Goal: Task Accomplishment & Management: Complete application form

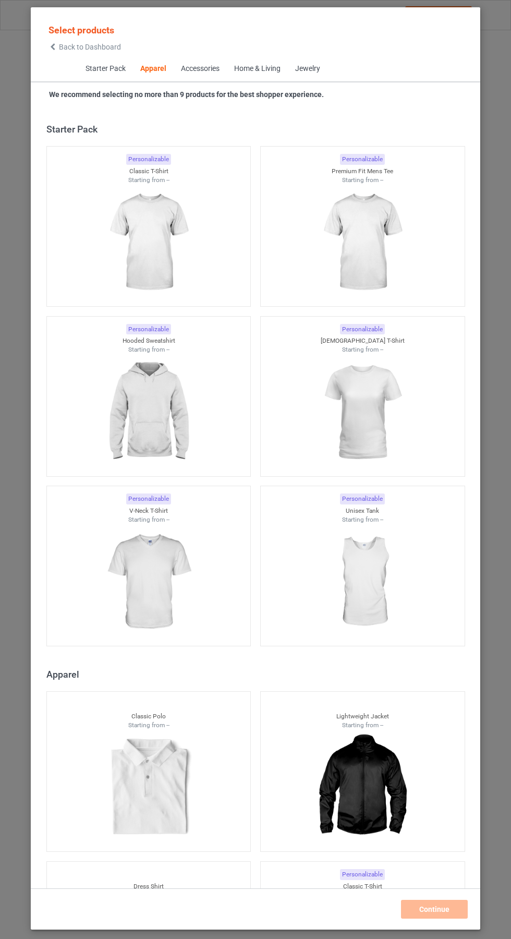
scroll to position [558, 0]
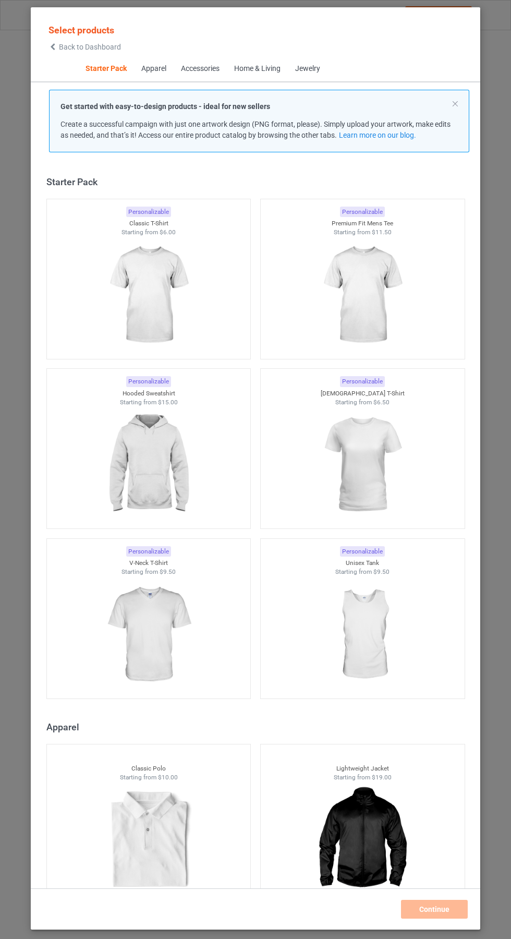
click at [149, 296] on img at bounding box center [148, 295] width 93 height 117
click at [378, 280] on img at bounding box center [362, 295] width 93 height 117
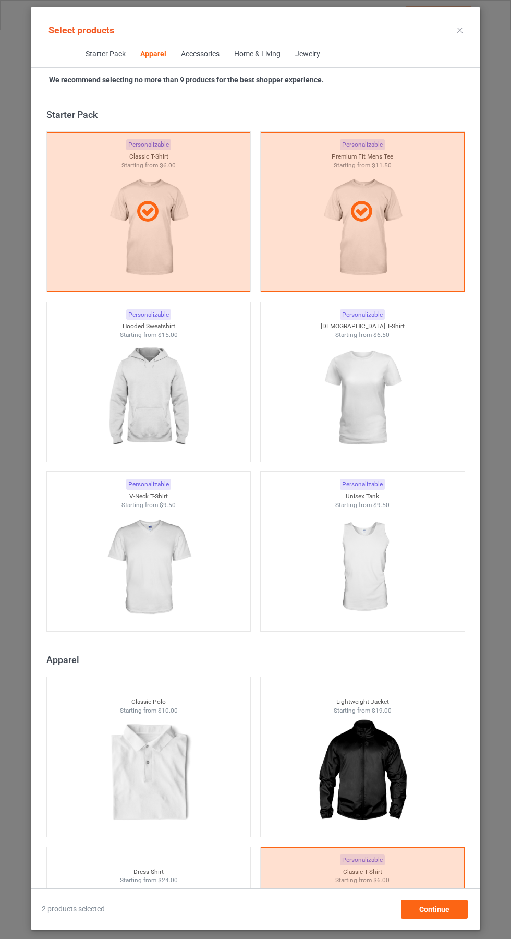
click at [128, 395] on img at bounding box center [148, 398] width 93 height 117
click at [391, 414] on img at bounding box center [362, 398] width 93 height 117
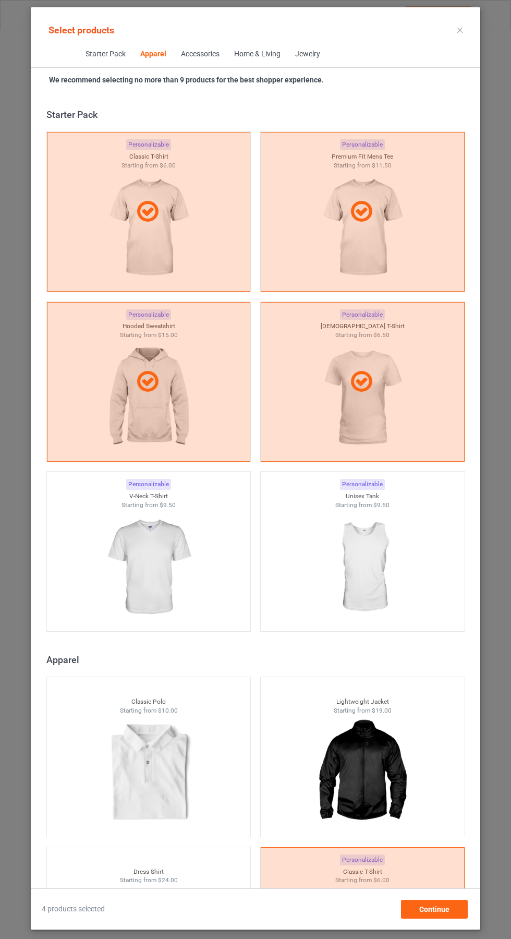
click at [139, 573] on img at bounding box center [148, 567] width 93 height 117
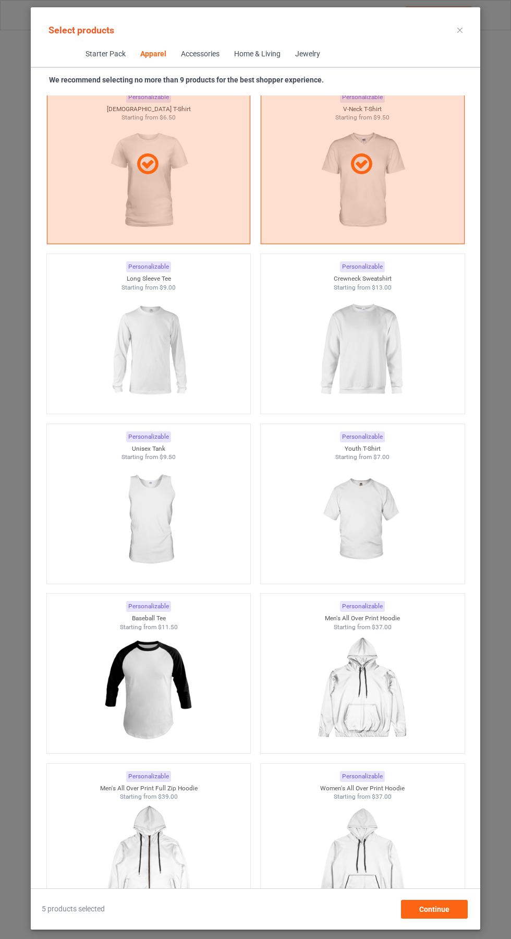
scroll to position [1059, 0]
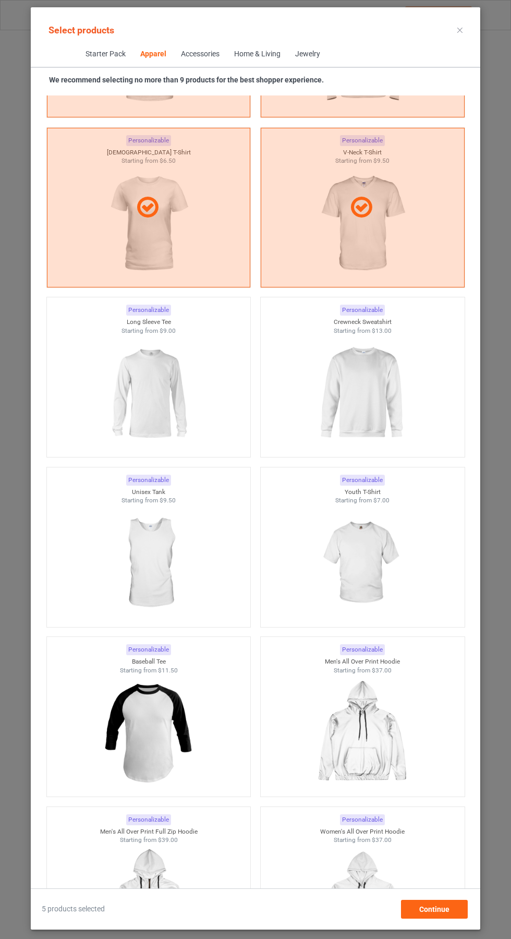
click at [376, 397] on img at bounding box center [362, 393] width 93 height 117
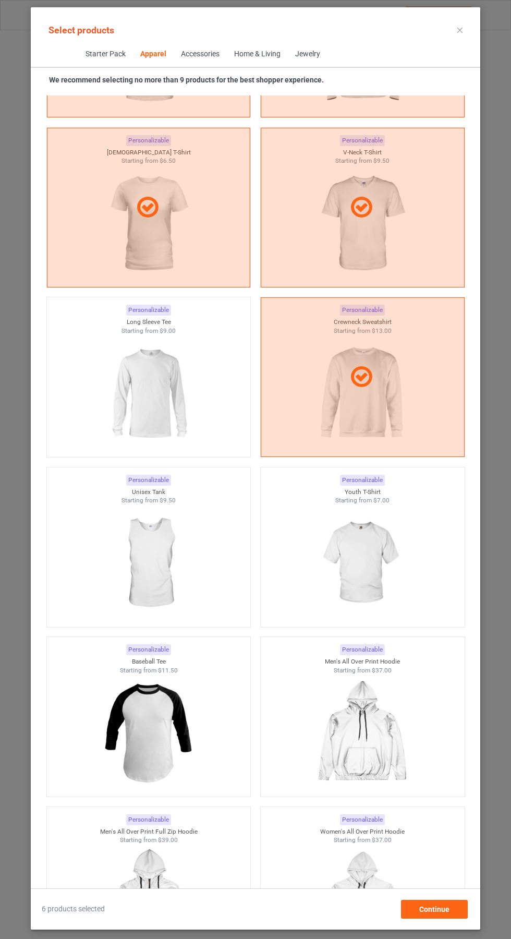
click at [141, 403] on img at bounding box center [148, 393] width 93 height 117
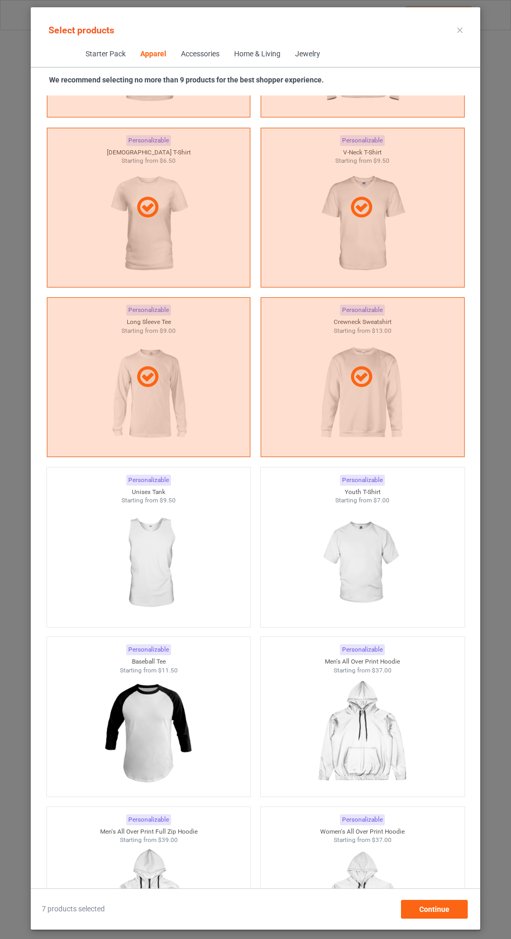
click at [461, 29] on icon at bounding box center [460, 30] width 5 height 5
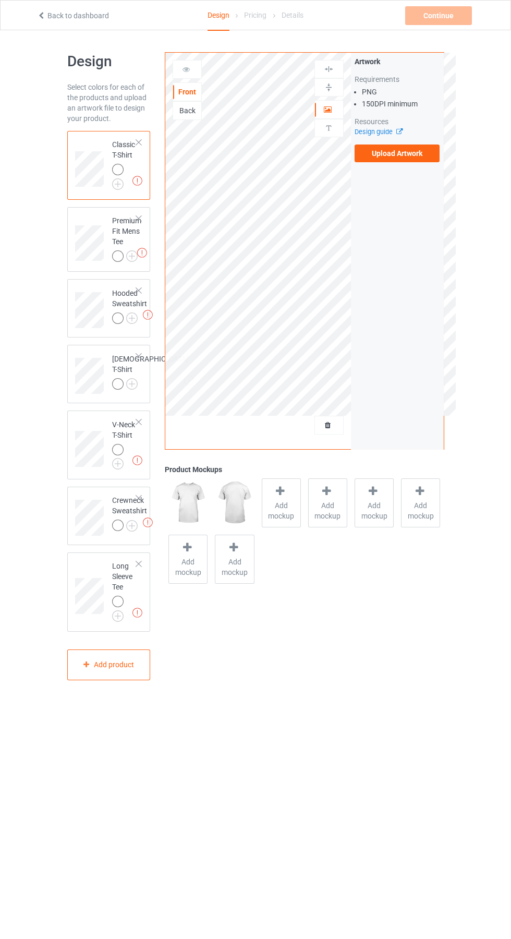
click at [411, 150] on label "Upload Artwork" at bounding box center [398, 154] width 86 height 18
click at [0, 0] on input "Upload Artwork" at bounding box center [0, 0] width 0 height 0
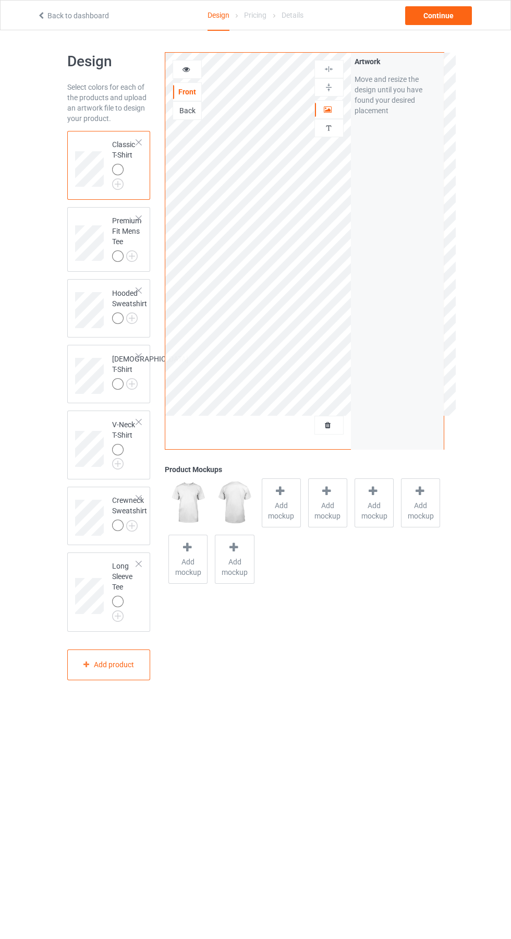
click at [119, 607] on div at bounding box center [117, 601] width 11 height 11
click at [0, 0] on img at bounding box center [0, 0] width 0 height 0
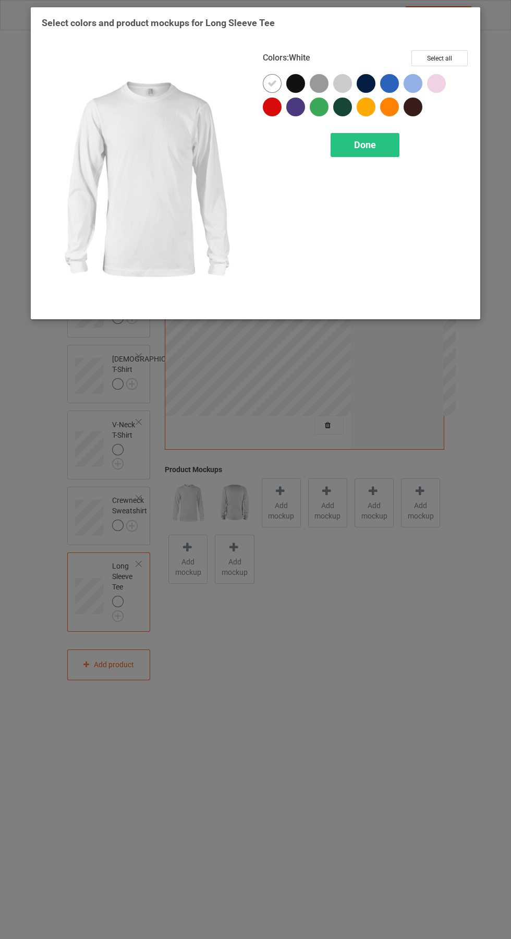
click at [392, 82] on div at bounding box center [389, 83] width 19 height 19
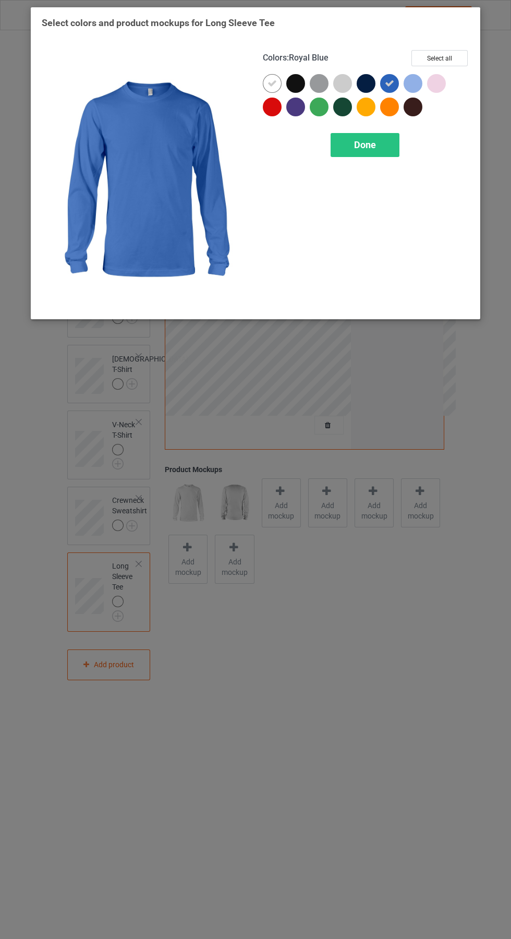
click at [272, 83] on icon at bounding box center [272, 83] width 9 height 9
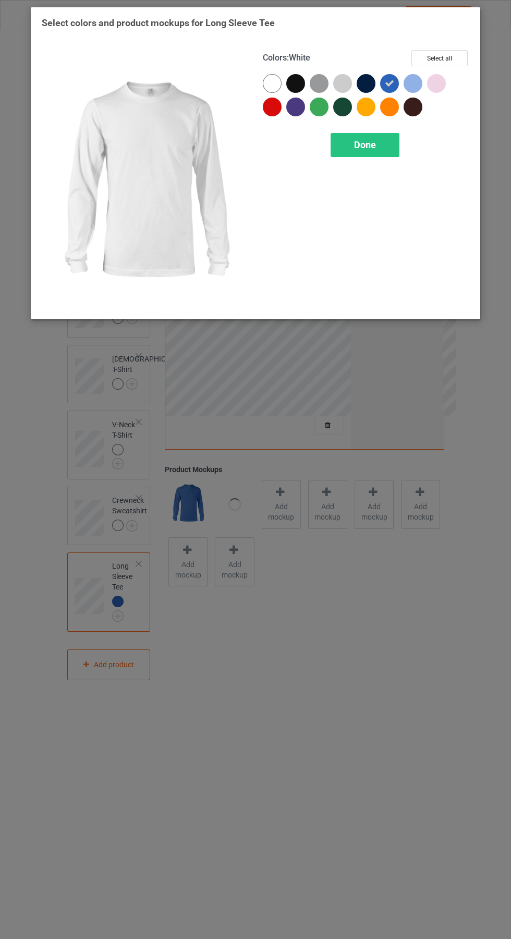
click at [381, 150] on div "Done" at bounding box center [365, 145] width 69 height 24
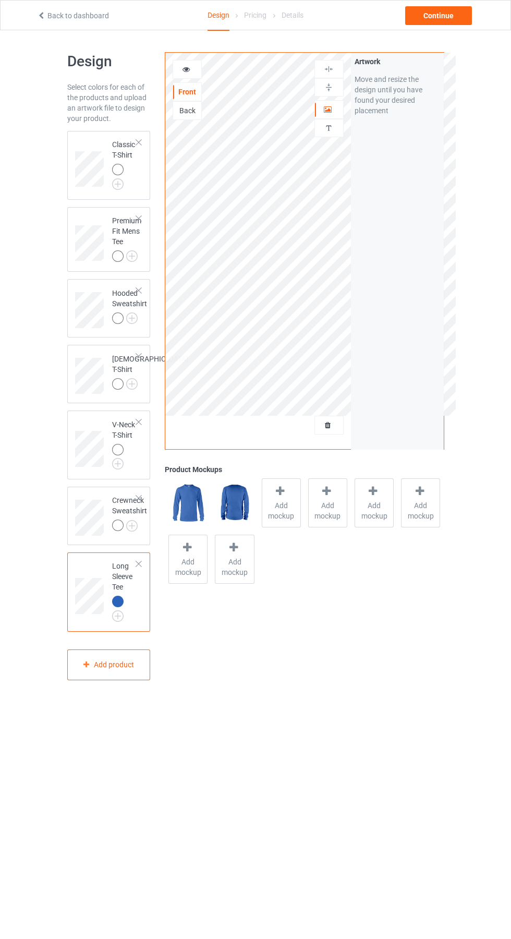
click at [0, 0] on img at bounding box center [0, 0] width 0 height 0
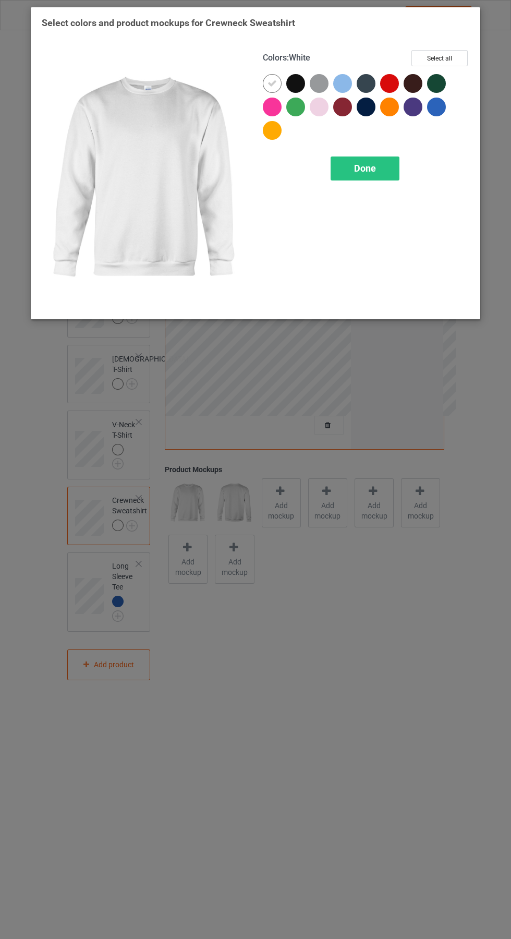
click at [447, 118] on div at bounding box center [438, 109] width 23 height 23
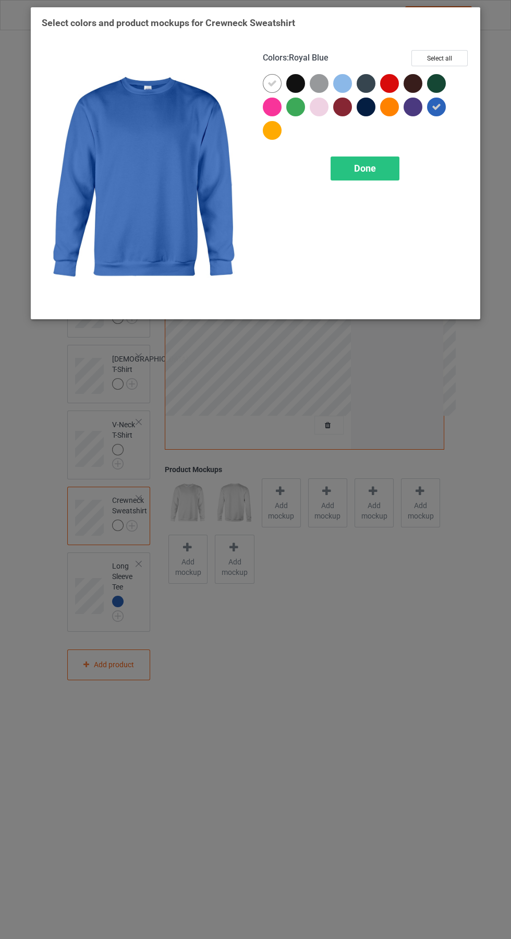
click at [272, 83] on icon at bounding box center [272, 83] width 9 height 9
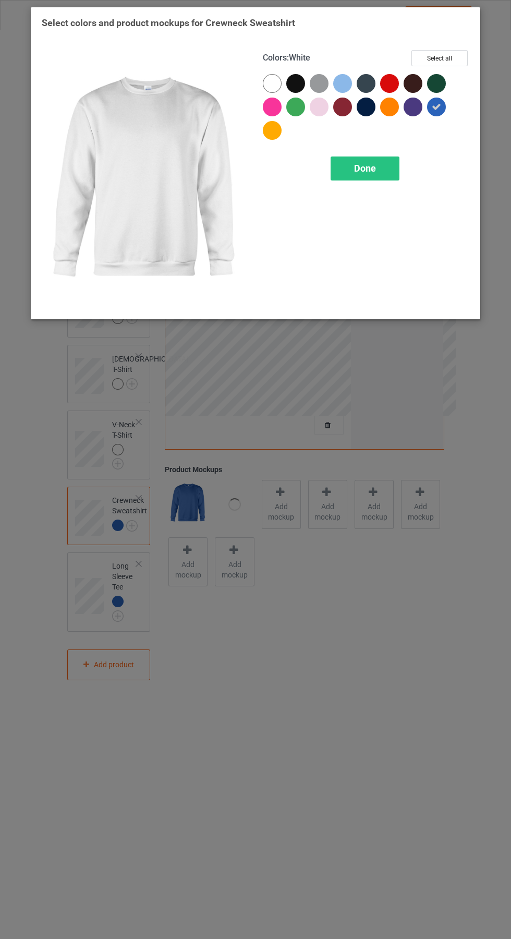
click at [387, 170] on div "Done" at bounding box center [365, 169] width 69 height 24
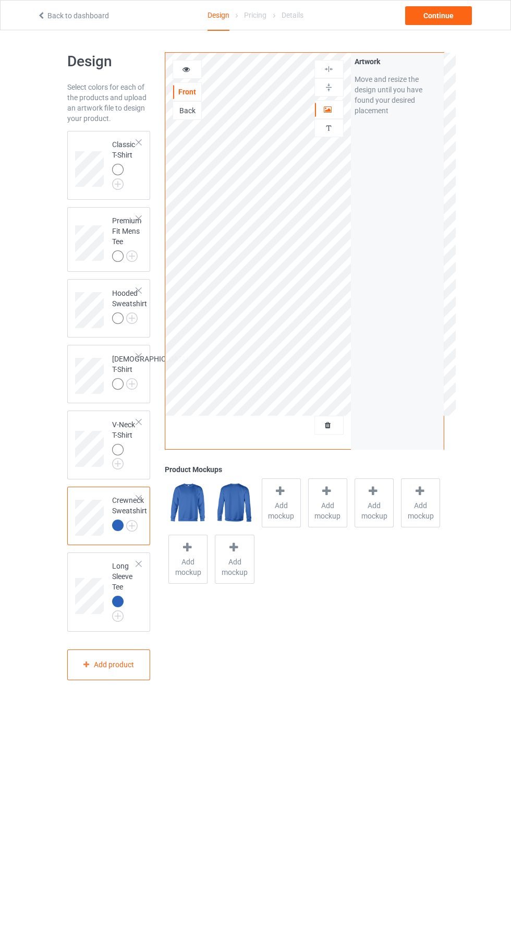
click at [0, 0] on img at bounding box center [0, 0] width 0 height 0
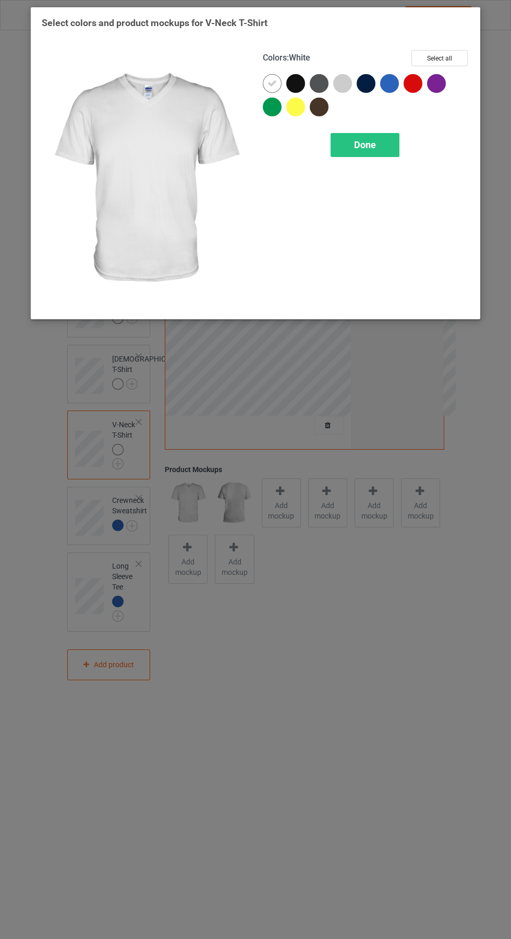
click at [389, 92] on div at bounding box center [389, 83] width 19 height 19
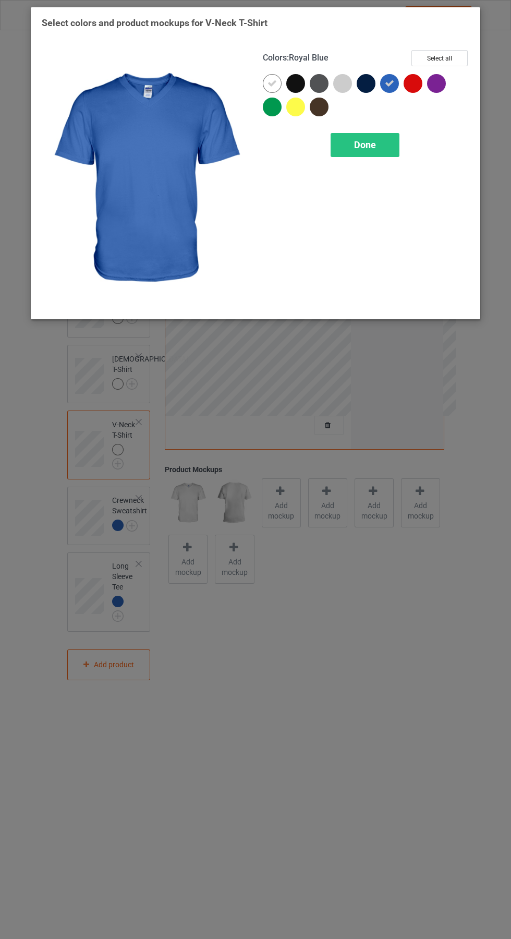
click at [269, 77] on div at bounding box center [272, 83] width 19 height 19
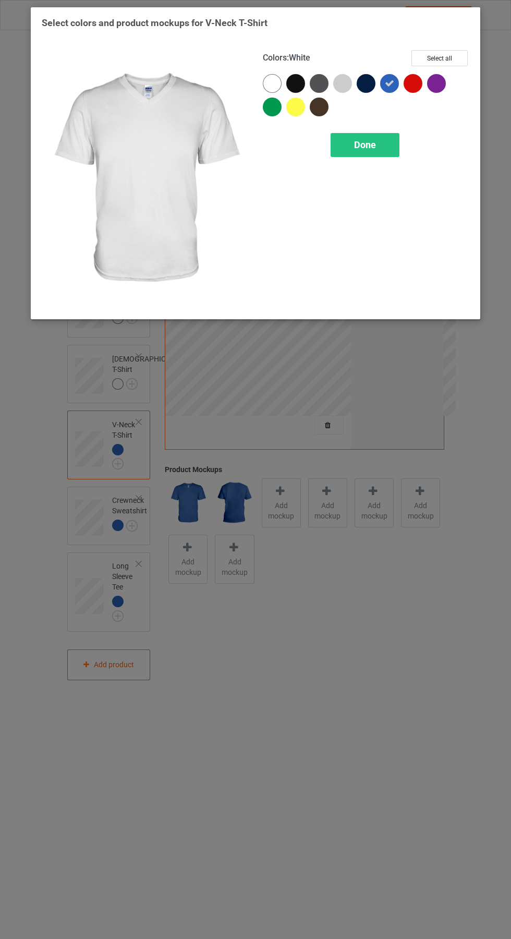
click at [386, 156] on div "Done" at bounding box center [365, 145] width 69 height 24
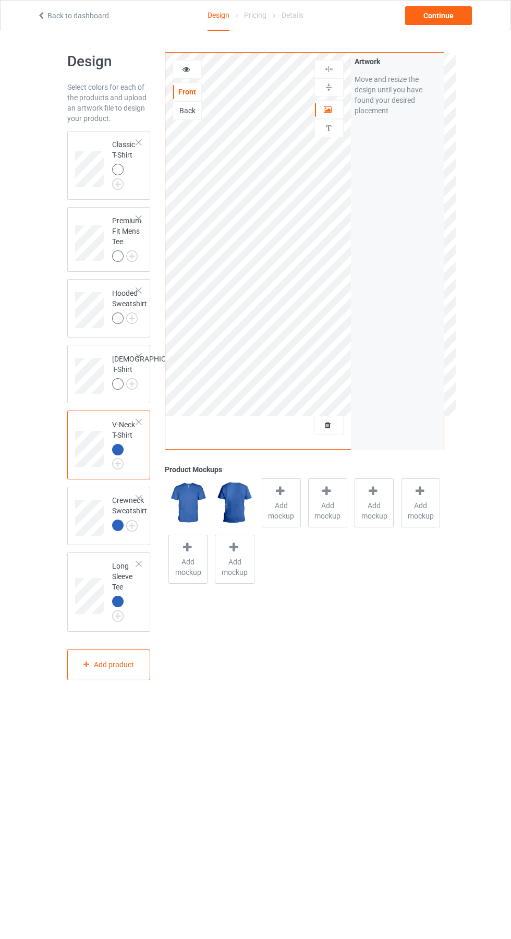
click at [0, 0] on img at bounding box center [0, 0] width 0 height 0
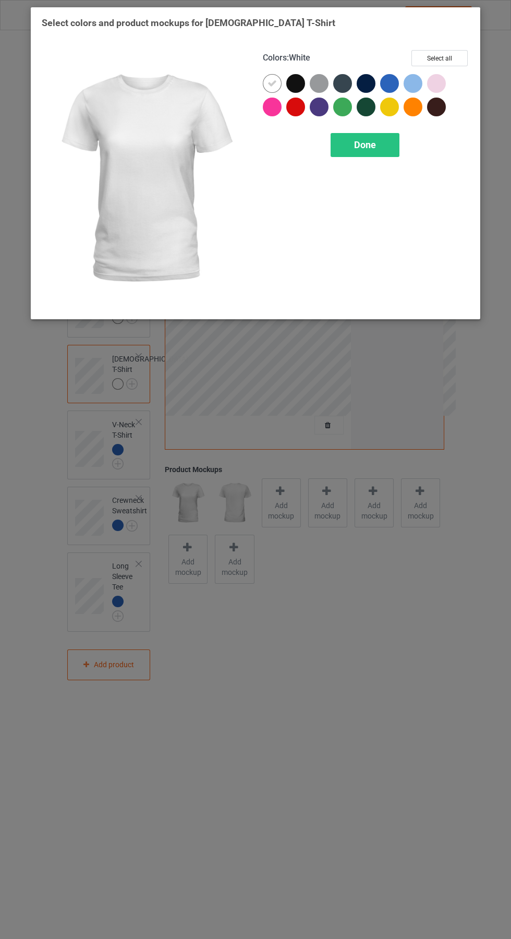
click at [392, 80] on div at bounding box center [389, 83] width 19 height 19
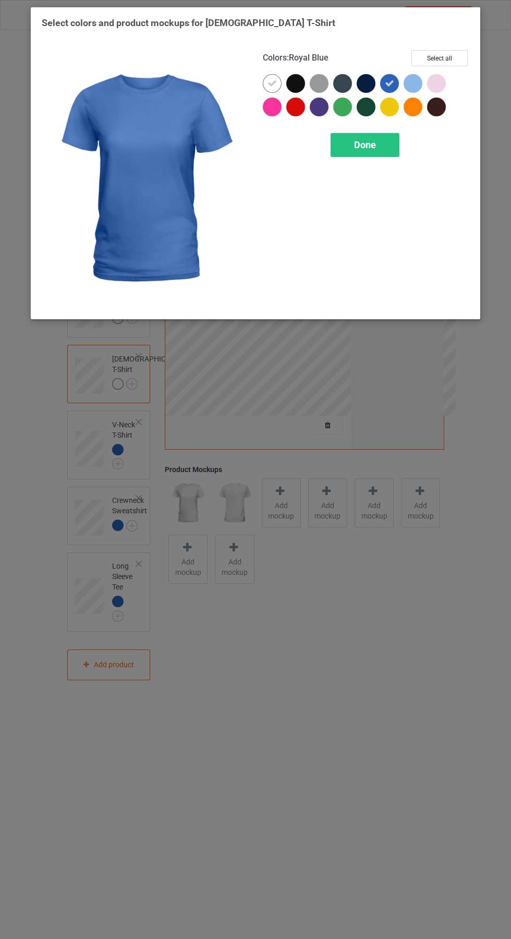
click at [264, 82] on div at bounding box center [272, 83] width 19 height 19
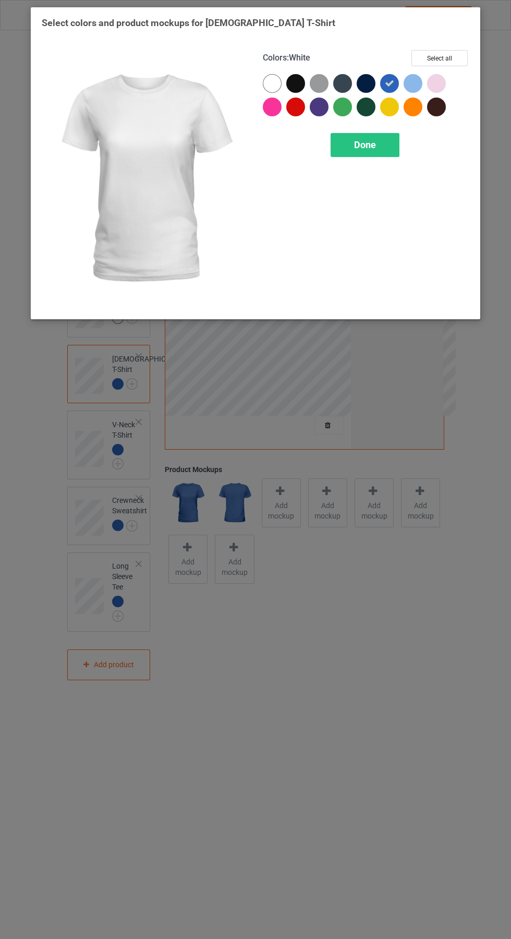
click at [386, 151] on div "Done" at bounding box center [365, 145] width 69 height 24
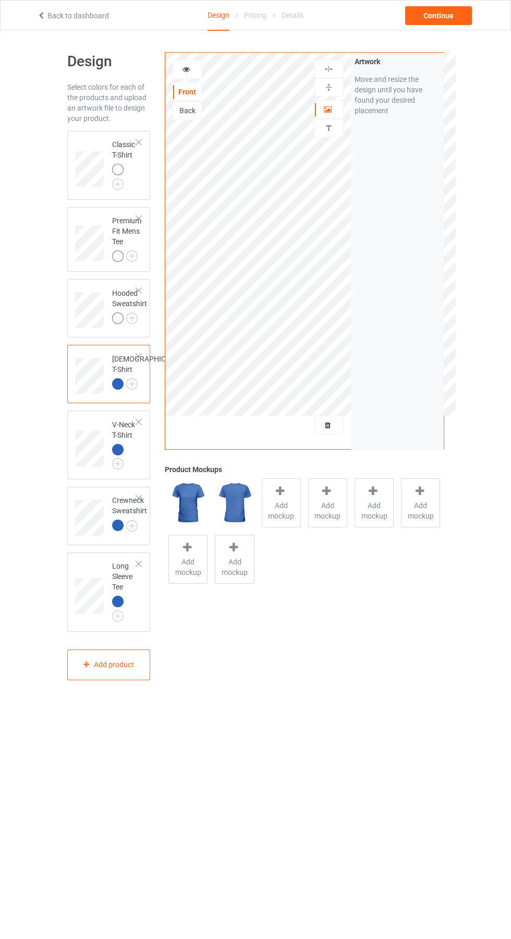
click at [0, 0] on img at bounding box center [0, 0] width 0 height 0
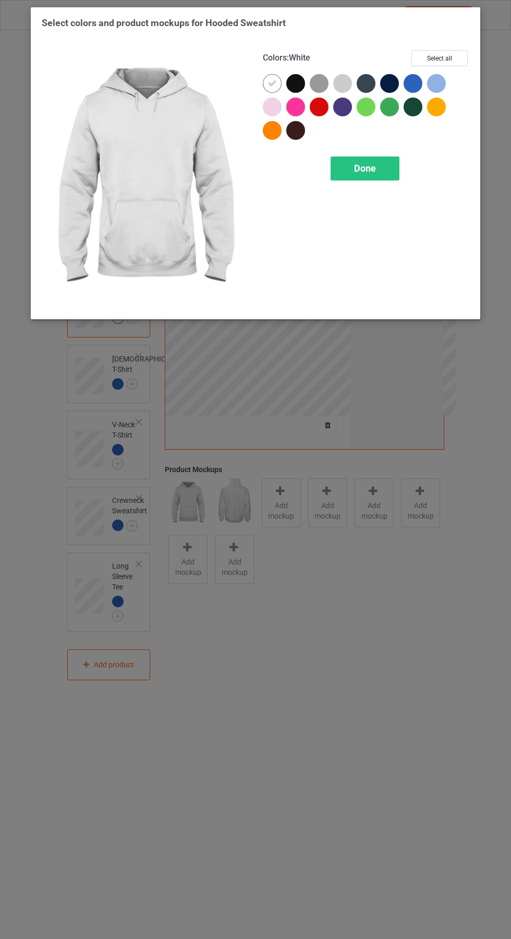
click at [420, 78] on div at bounding box center [413, 83] width 19 height 19
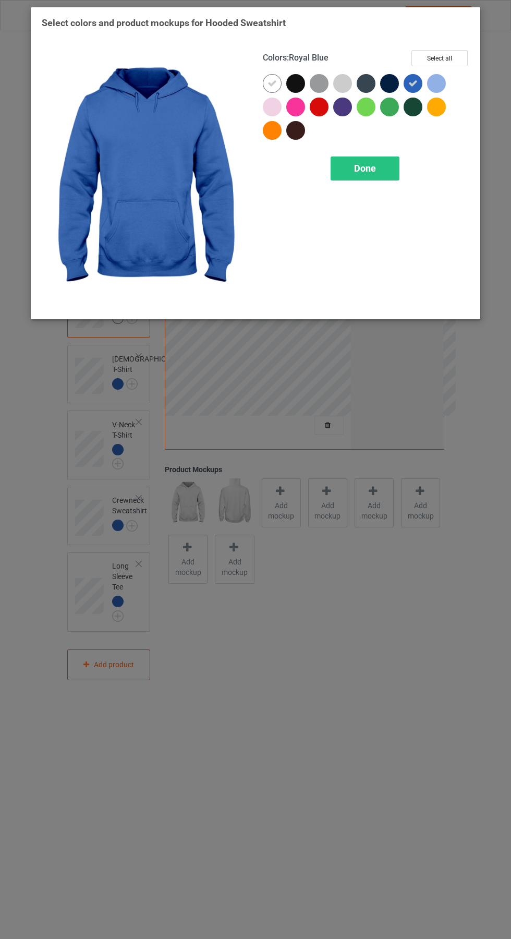
click at [272, 83] on icon at bounding box center [272, 83] width 9 height 9
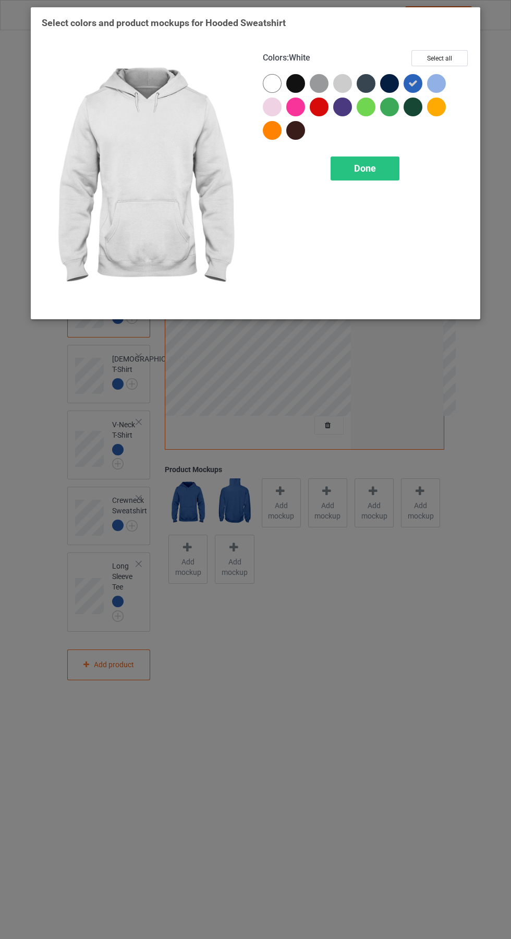
click at [381, 169] on div "Done" at bounding box center [365, 169] width 69 height 24
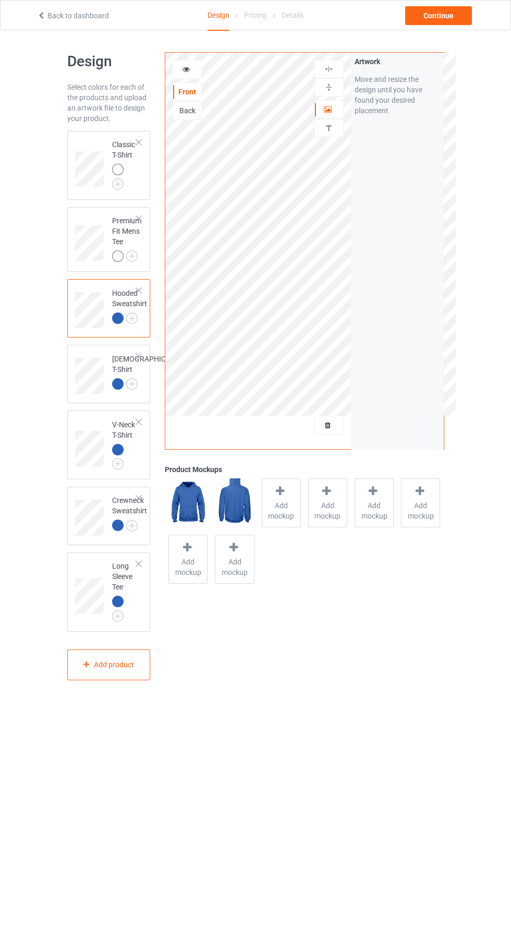
click at [0, 0] on img at bounding box center [0, 0] width 0 height 0
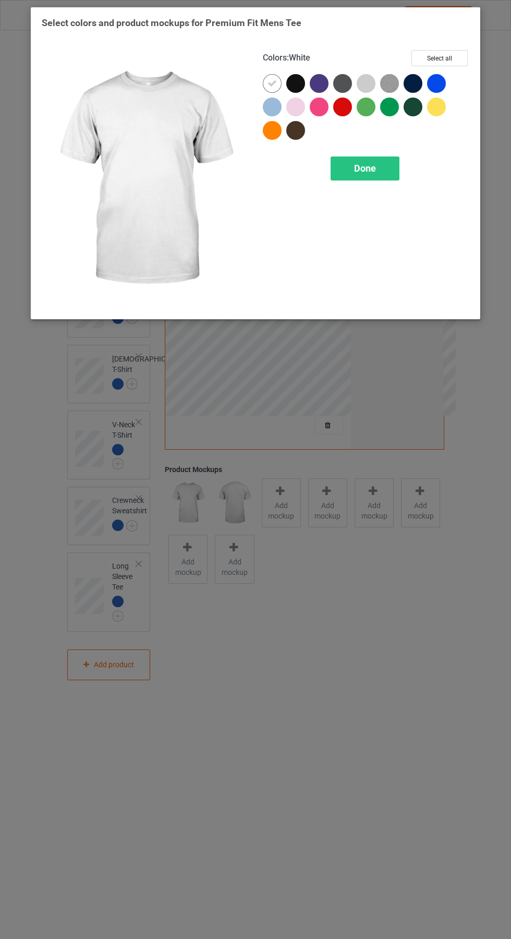
click at [447, 76] on div at bounding box center [438, 85] width 23 height 23
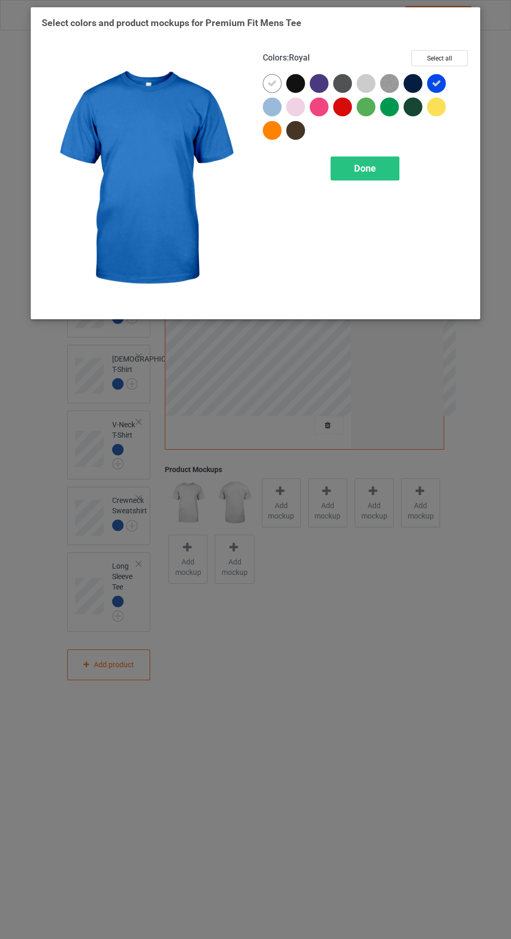
click at [272, 83] on icon at bounding box center [272, 83] width 9 height 9
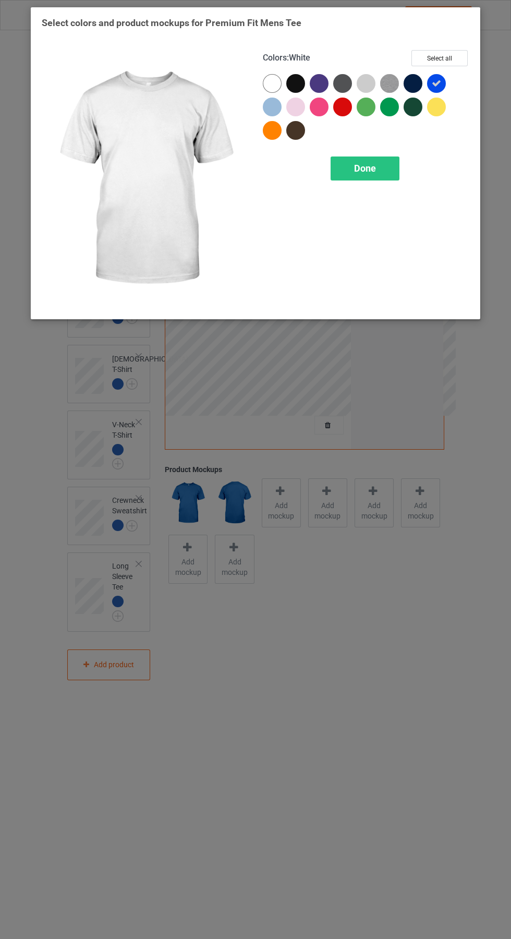
click at [375, 167] on span "Done" at bounding box center [365, 168] width 22 height 11
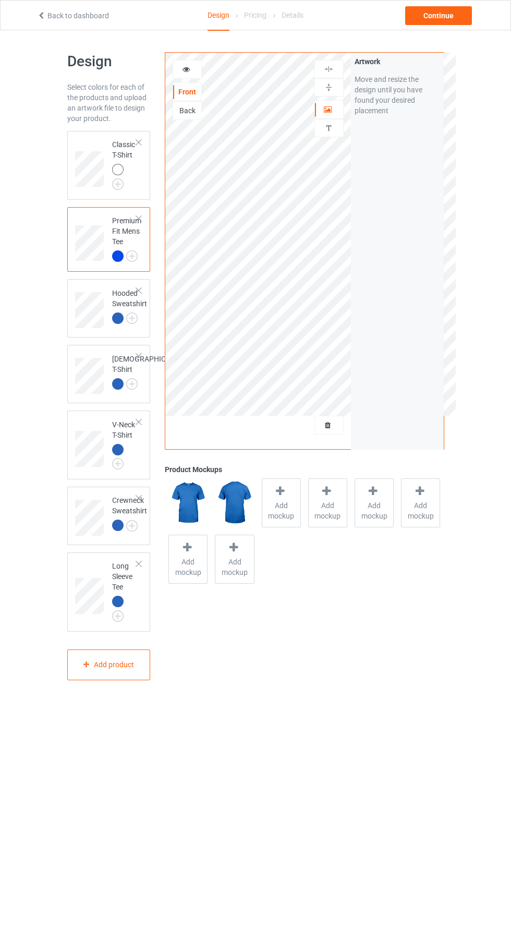
click at [0, 0] on img at bounding box center [0, 0] width 0 height 0
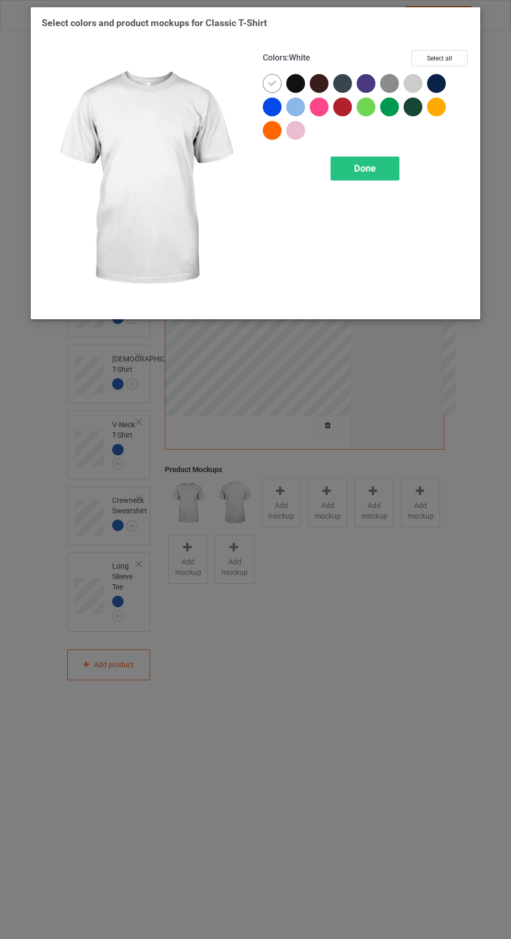
click at [270, 105] on div at bounding box center [272, 107] width 19 height 19
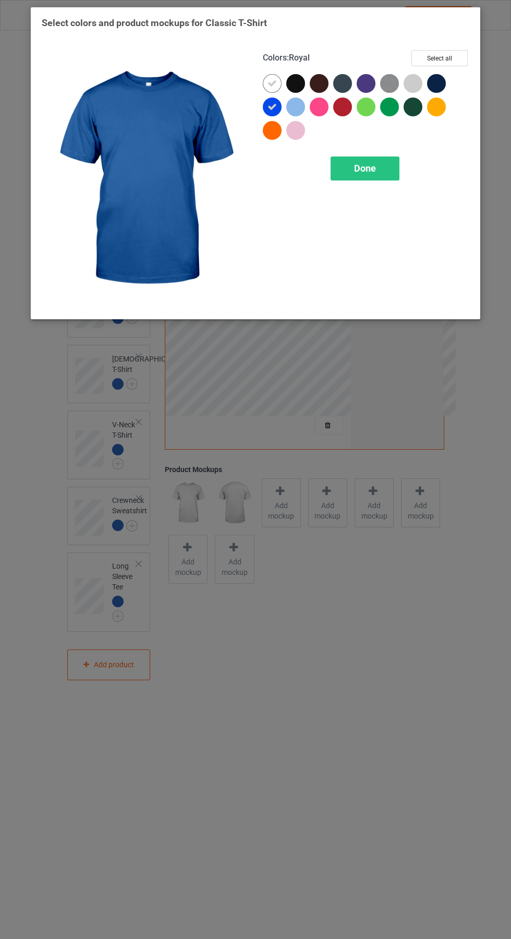
click at [267, 77] on div at bounding box center [272, 83] width 19 height 19
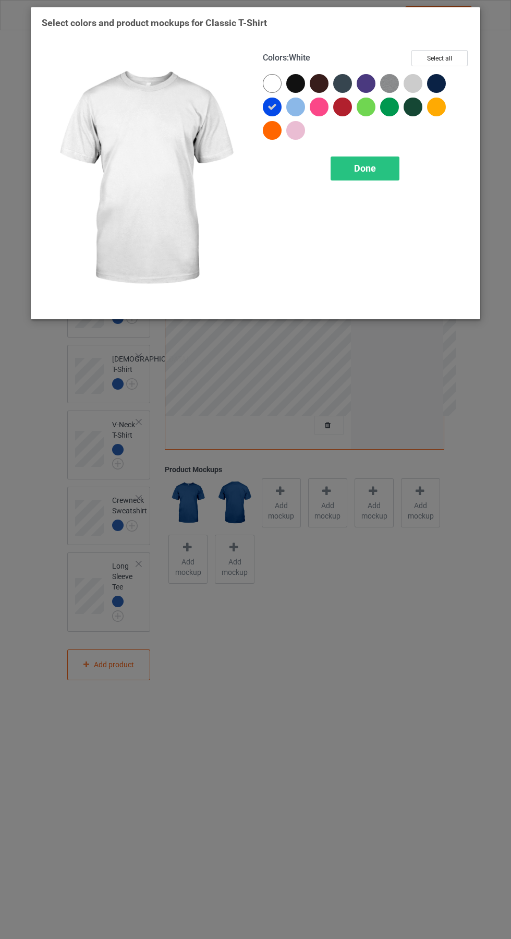
click at [365, 168] on span "Done" at bounding box center [365, 168] width 22 height 11
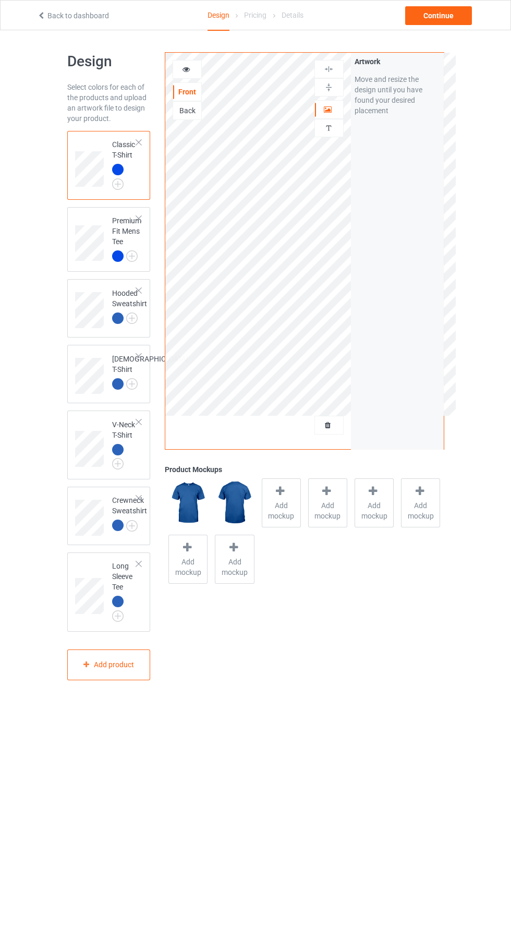
click at [186, 68] on icon at bounding box center [186, 67] width 9 height 7
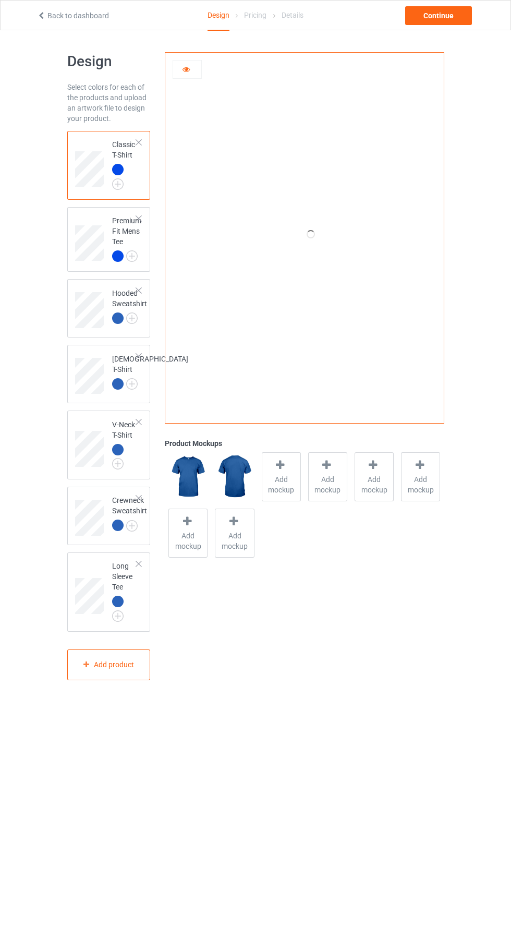
click at [0, 0] on img at bounding box center [0, 0] width 0 height 0
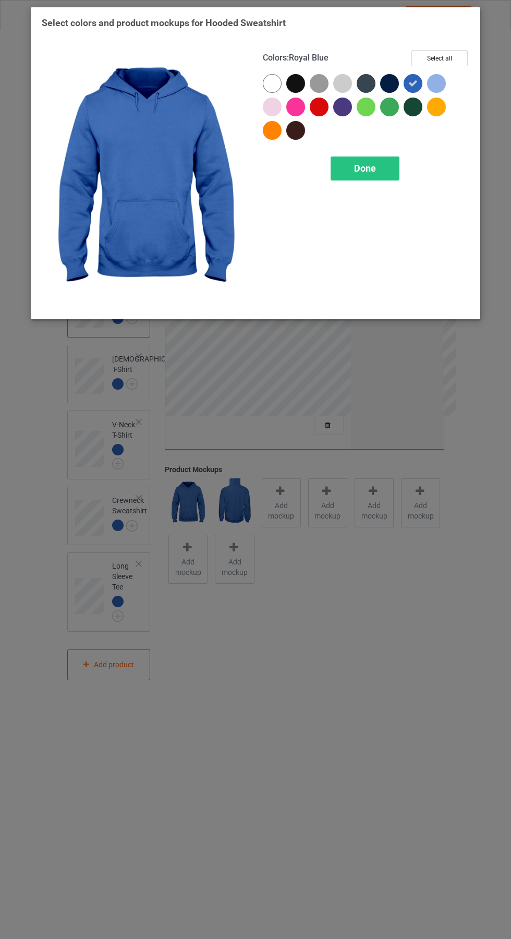
click at [371, 170] on span "Done" at bounding box center [365, 168] width 22 height 11
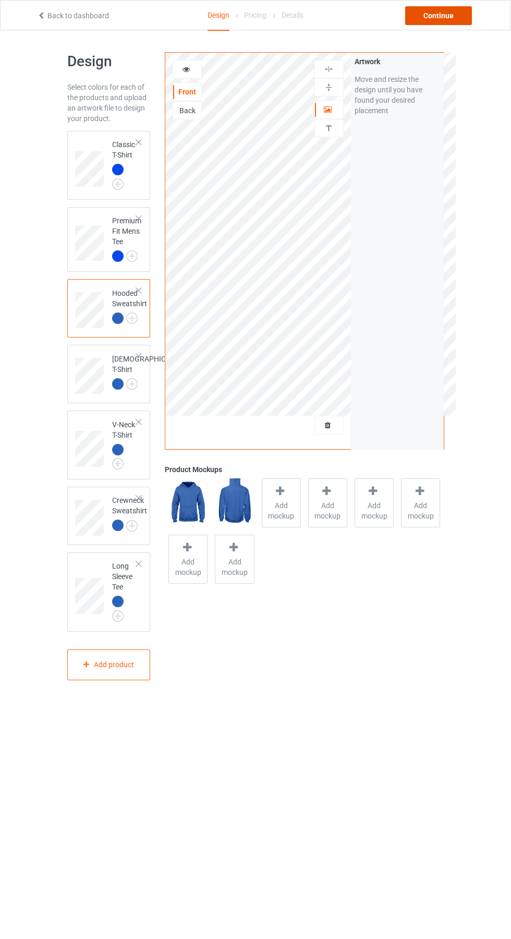
click at [454, 16] on div "Continue" at bounding box center [438, 15] width 67 height 19
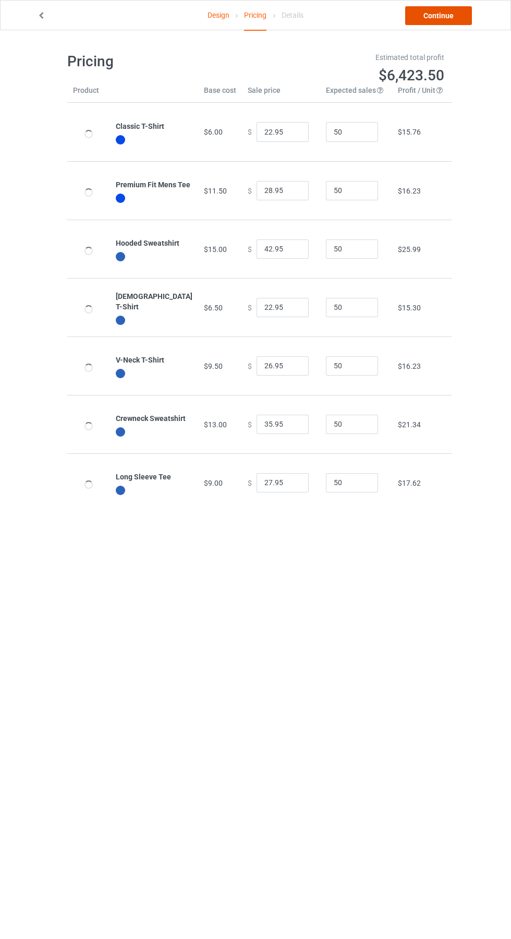
click at [466, 19] on link "Continue" at bounding box center [438, 15] width 67 height 19
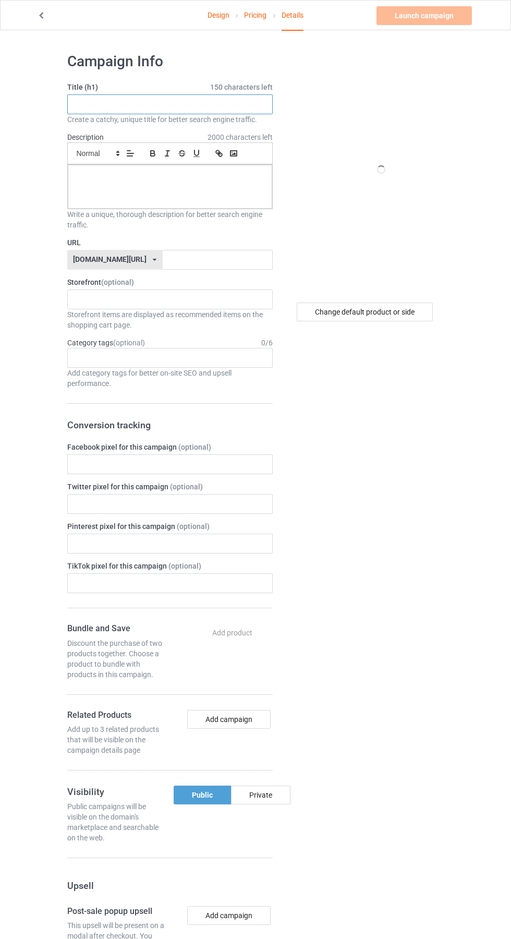
click at [143, 104] on input "text" at bounding box center [170, 104] width 206 height 20
click at [135, 104] on input "text" at bounding box center [170, 104] width 206 height 20
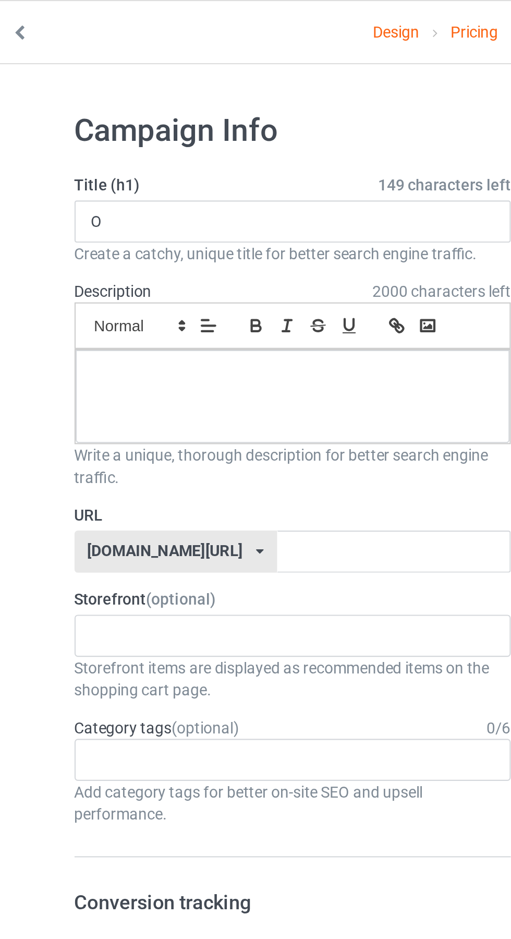
click at [215, 323] on div "Storefront items are displayed as recommended items on the shopping cart page." at bounding box center [170, 319] width 206 height 21
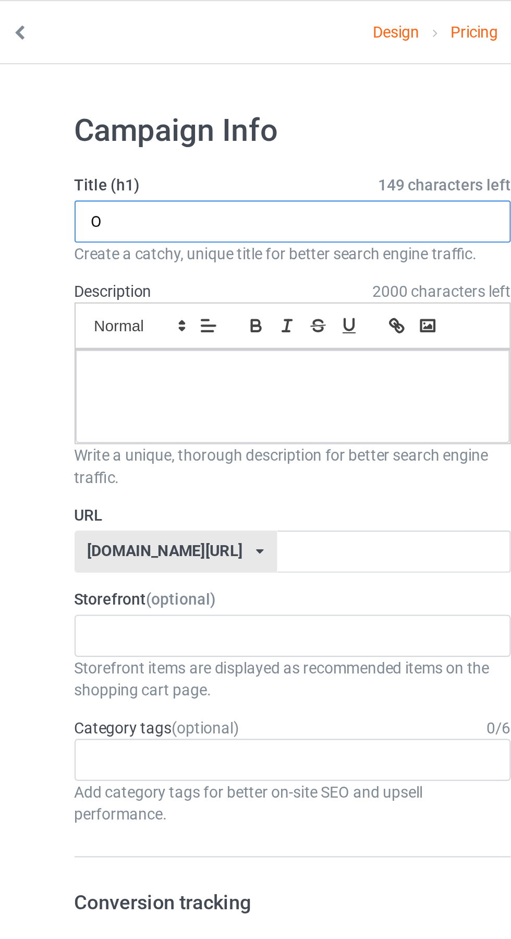
click at [122, 106] on input "O" at bounding box center [170, 104] width 206 height 20
type input "Original"
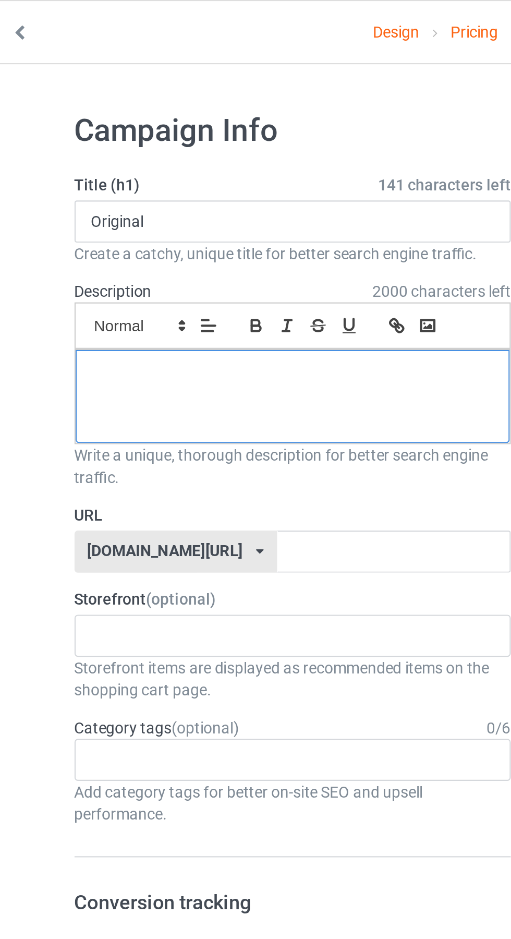
click at [155, 185] on div at bounding box center [170, 187] width 205 height 44
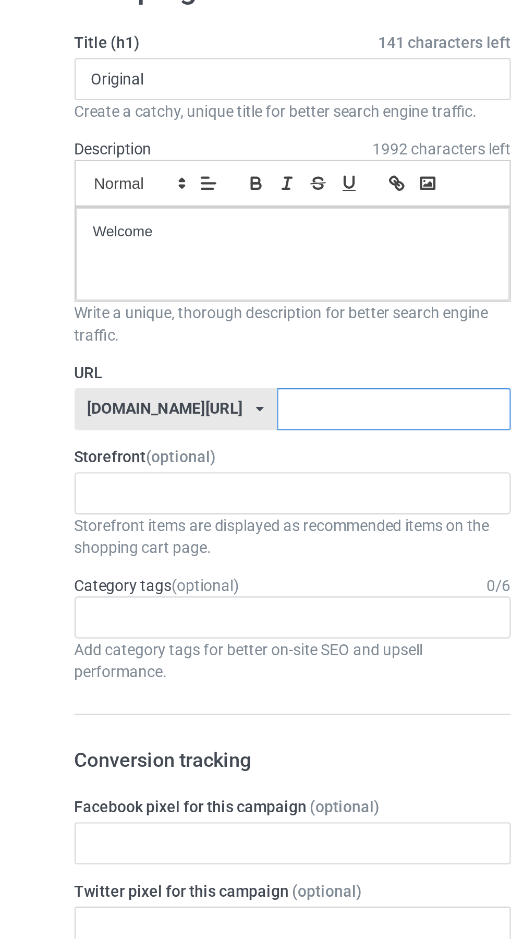
click at [178, 260] on input "text" at bounding box center [218, 260] width 110 height 20
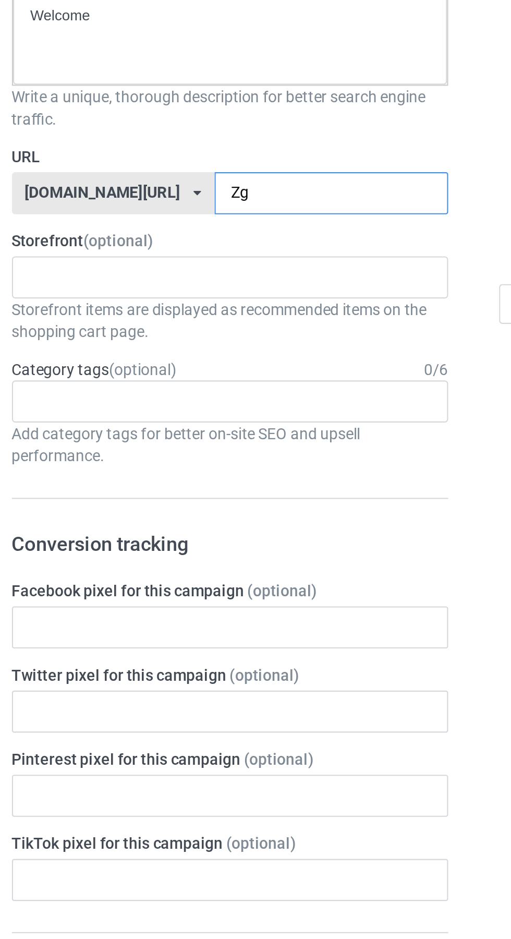
type input "Zgr"
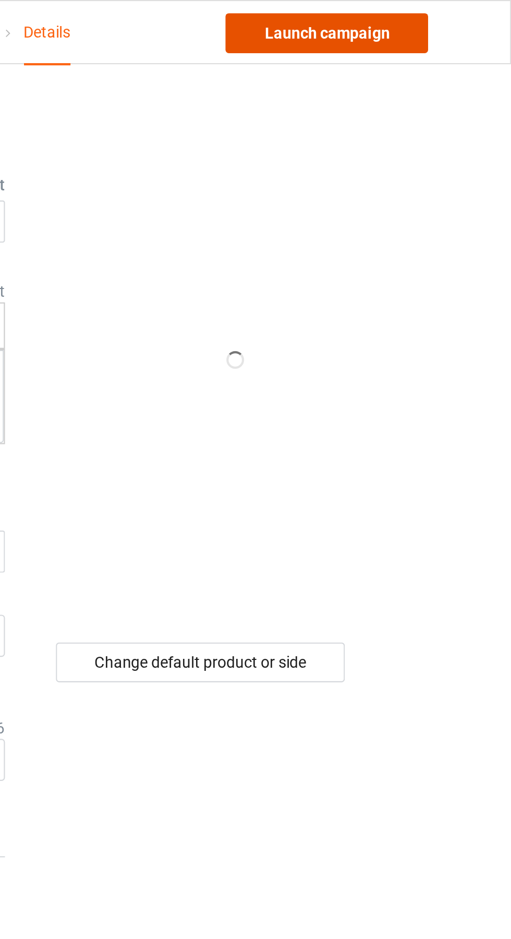
click at [445, 18] on link "Launch campaign" at bounding box center [424, 15] width 95 height 19
